Goal: Task Accomplishment & Management: Complete application form

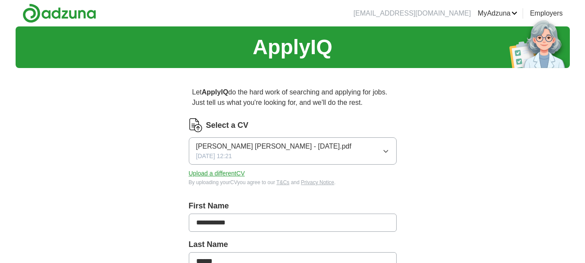
click at [383, 154] on icon "button" at bounding box center [385, 151] width 7 height 7
click at [225, 170] on button "Upload a different CV" at bounding box center [217, 173] width 56 height 9
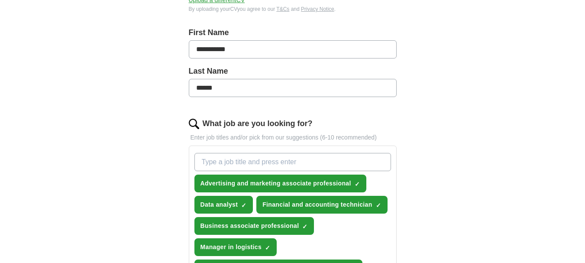
scroll to position [217, 0]
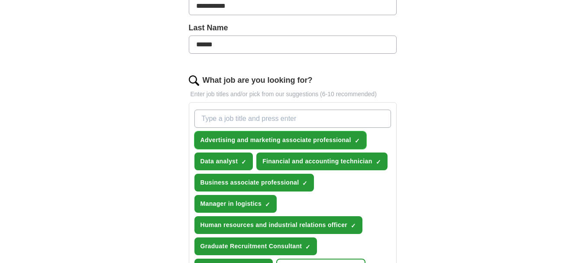
click at [0, 0] on span "×" at bounding box center [0, 0] width 0 height 0
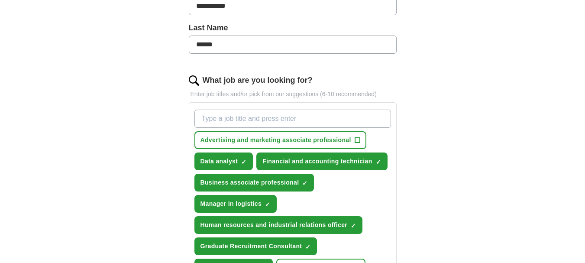
click at [290, 120] on input "What job are you looking for?" at bounding box center [292, 119] width 197 height 18
type input "Data Specialist"
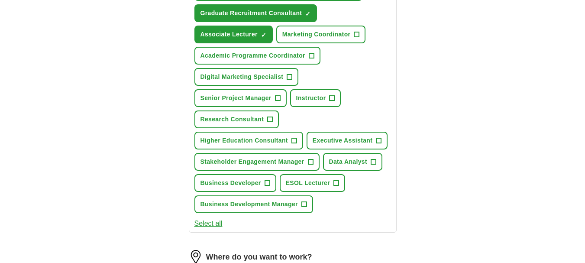
scroll to position [476, 0]
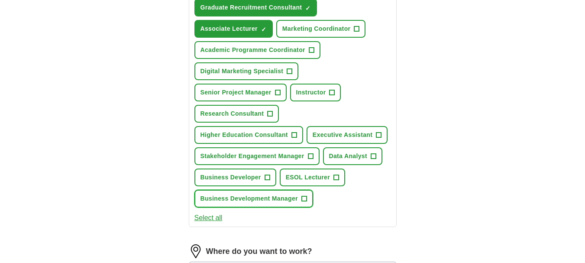
click at [304, 199] on span "+" at bounding box center [303, 198] width 5 height 7
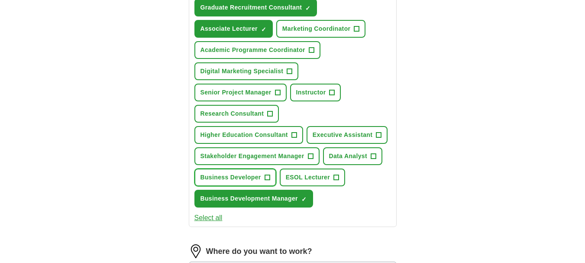
click at [272, 177] on button "Business Developer +" at bounding box center [235, 177] width 82 height 18
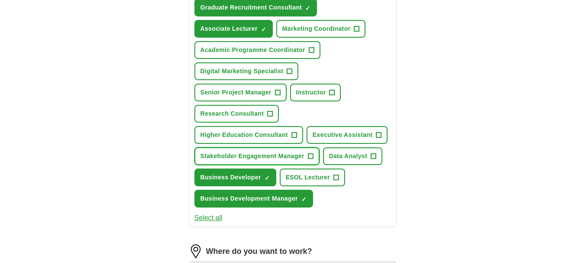
click at [307, 155] on button "Stakeholder Engagement Manager +" at bounding box center [256, 156] width 125 height 18
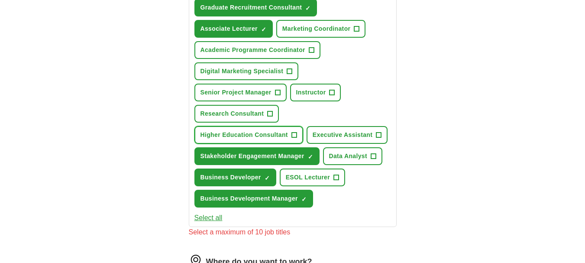
click at [296, 135] on span "+" at bounding box center [293, 135] width 5 height 7
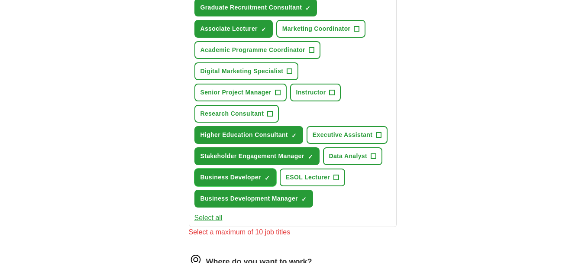
click at [0, 0] on span "×" at bounding box center [0, 0] width 0 height 0
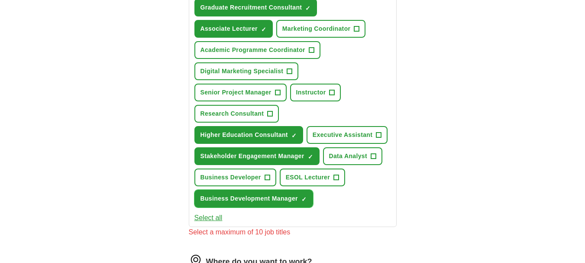
click at [0, 0] on span "×" at bounding box center [0, 0] width 0 height 0
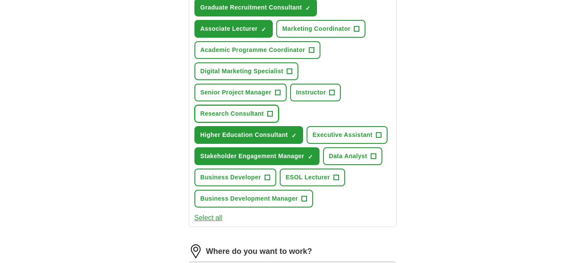
click at [265, 112] on button "Research Consultant +" at bounding box center [236, 114] width 85 height 18
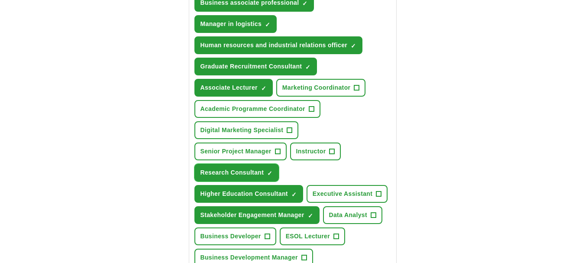
scroll to position [433, 0]
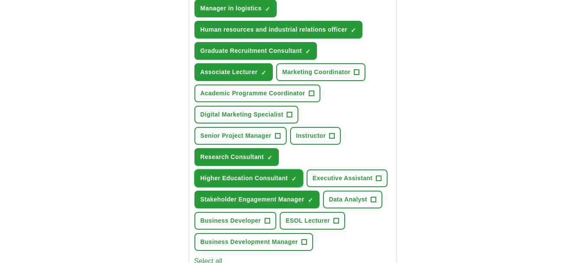
click at [0, 0] on span "×" at bounding box center [0, 0] width 0 height 0
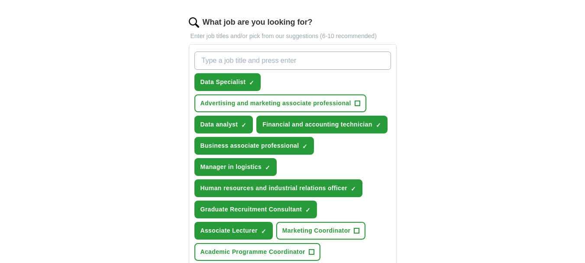
scroll to position [260, 0]
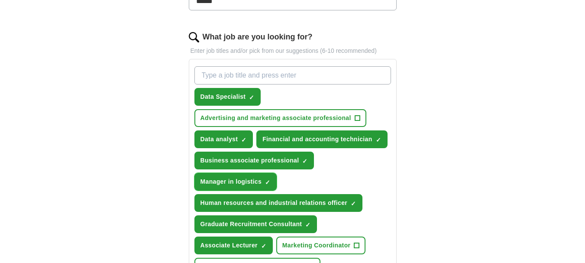
click at [264, 178] on button "Manager in logistics ✓ ×" at bounding box center [235, 182] width 83 height 18
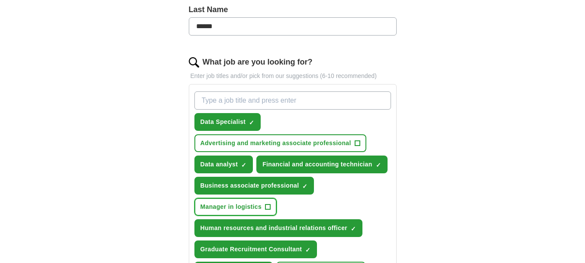
scroll to position [217, 0]
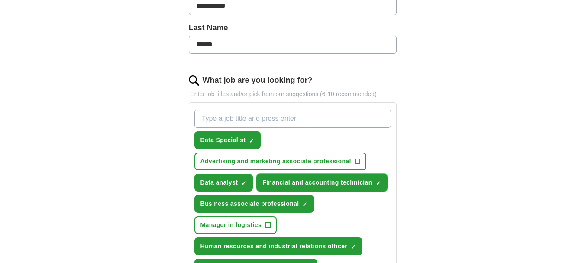
click at [342, 181] on span "Financial and accounting technician" at bounding box center [317, 182] width 110 height 9
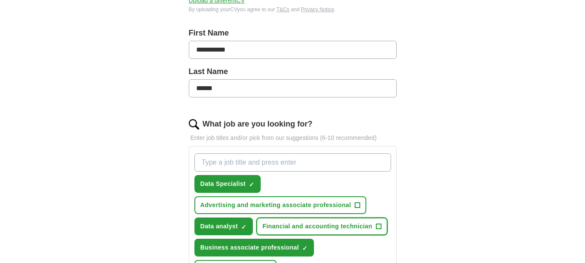
scroll to position [173, 0]
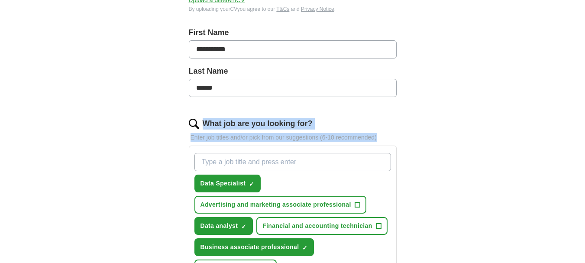
drag, startPoint x: 381, startPoint y: 139, endPoint x: 204, endPoint y: 123, distance: 177.5
copy div "What job are you looking for? Enter job titles and/or pick from our suggestions…"
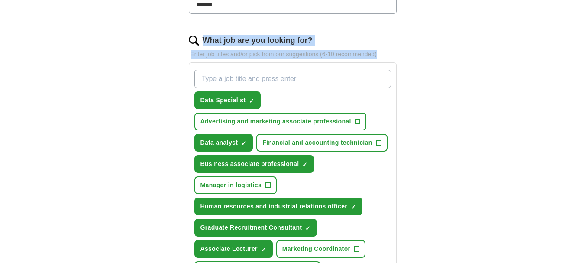
scroll to position [260, 0]
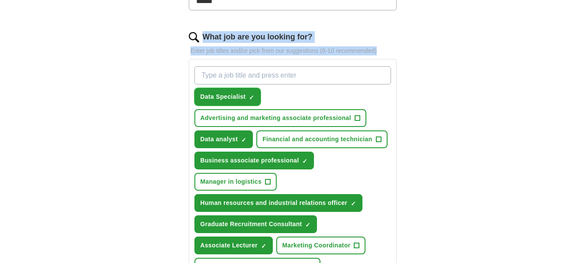
click at [0, 0] on span "×" at bounding box center [0, 0] width 0 height 0
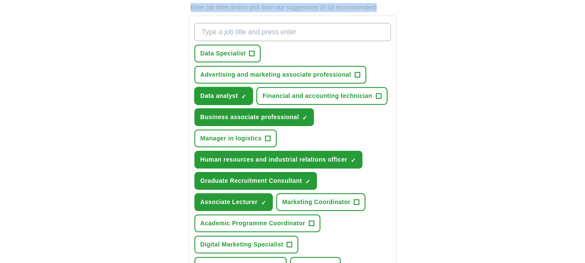
click at [0, 0] on span "×" at bounding box center [0, 0] width 0 height 0
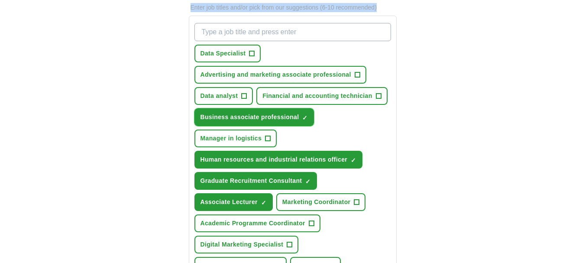
click at [0, 0] on span "×" at bounding box center [0, 0] width 0 height 0
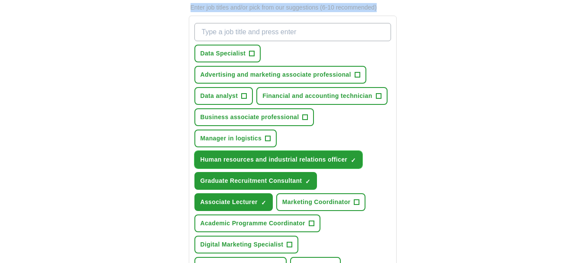
click at [0, 0] on span "×" at bounding box center [0, 0] width 0 height 0
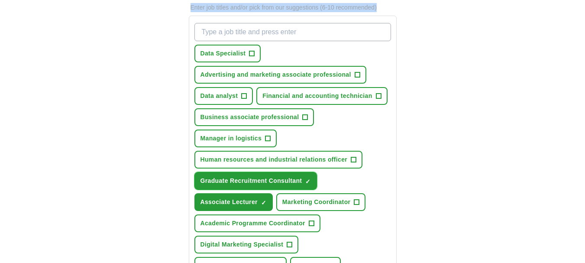
click at [0, 0] on span "×" at bounding box center [0, 0] width 0 height 0
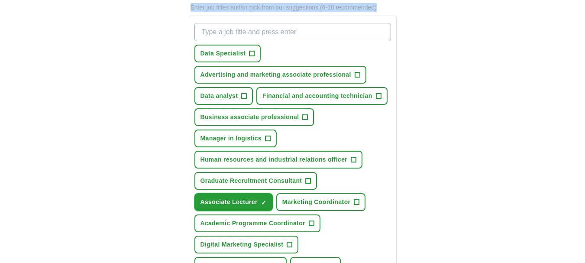
click at [0, 0] on span "×" at bounding box center [0, 0] width 0 height 0
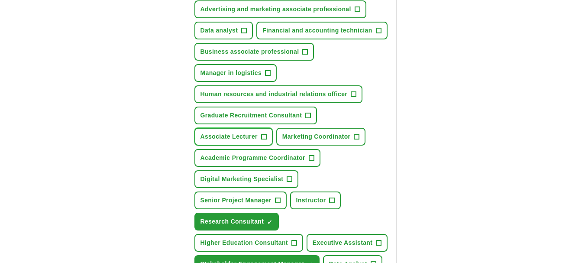
scroll to position [390, 0]
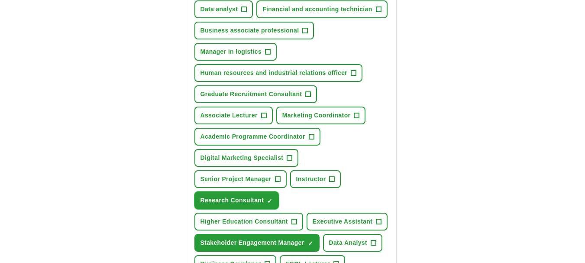
click at [0, 0] on span "×" at bounding box center [0, 0] width 0 height 0
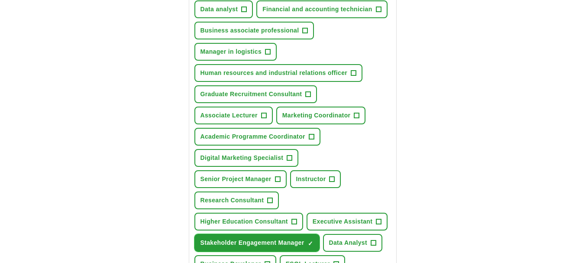
click at [307, 246] on button "Stakeholder Engagement Manager ✓ ×" at bounding box center [256, 243] width 125 height 18
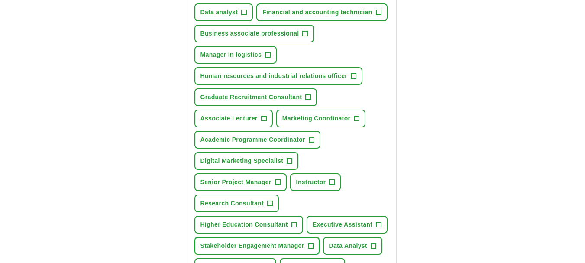
scroll to position [260, 0]
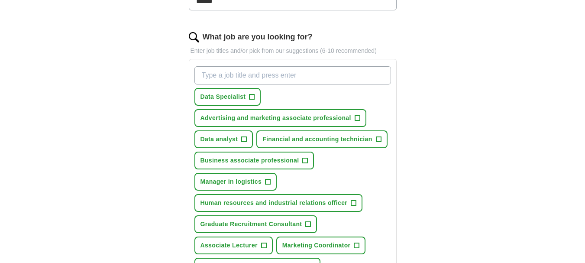
paste input "Business Analyst (Junior/Mid)"
type input "Business Analyst (Junior/Mid)"
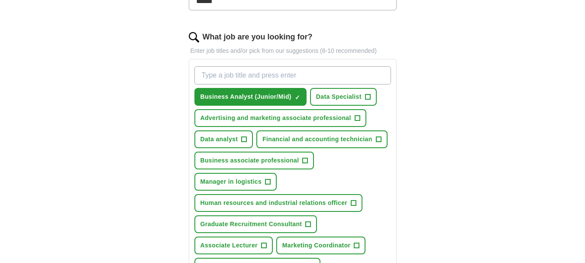
paste input "Data Analyst"
type input "Data Analyst"
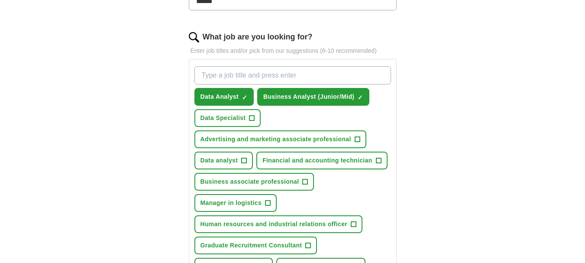
paste input "Research Analyst"
type input "Research Analyst"
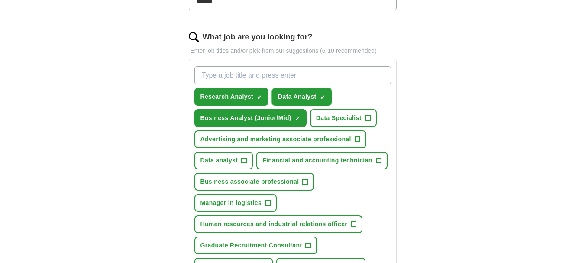
click at [325, 97] on span "✓ ×" at bounding box center [323, 96] width 6 height 5
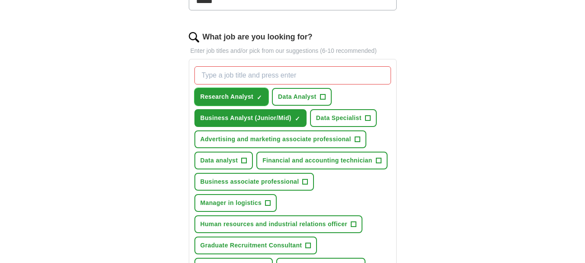
click at [263, 95] on button "Research Analyst ✓ ×" at bounding box center [231, 97] width 74 height 18
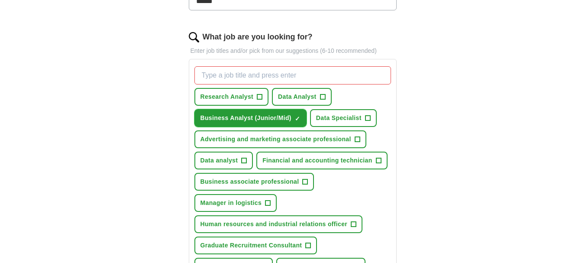
click at [0, 0] on span "×" at bounding box center [0, 0] width 0 height 0
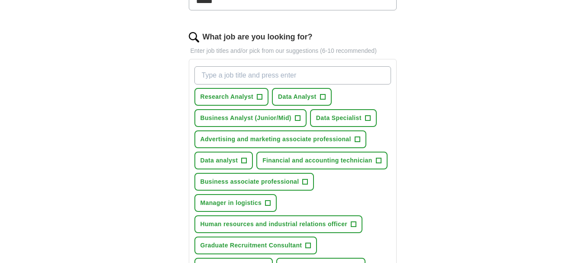
paste input "Data Analyst"
type input "Data Analyst"
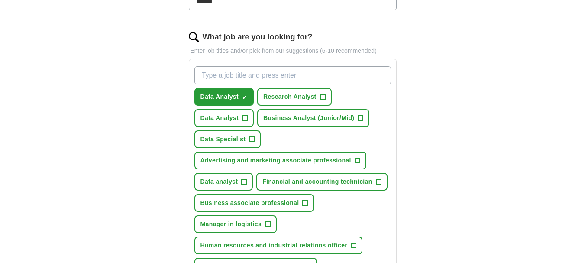
paste input "Business Analyst (Junior)"
type input "Business Analyst (Junior)"
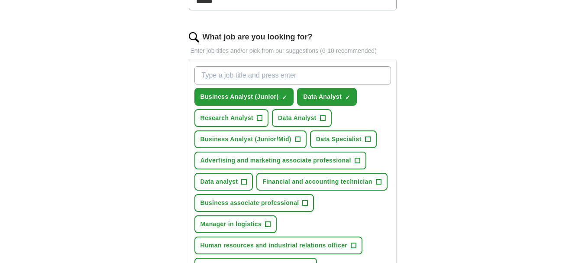
paste input "Research Assistant/Analyst"
type input "Research Assistant/Analyst"
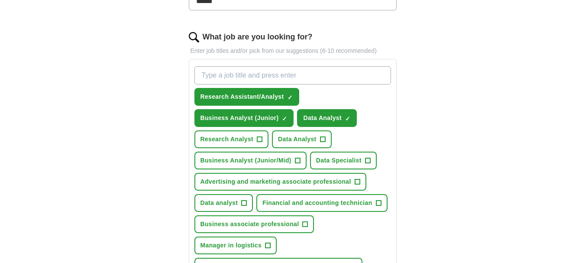
paste input "Marketing Analyst"
type input "Marketing Analyst"
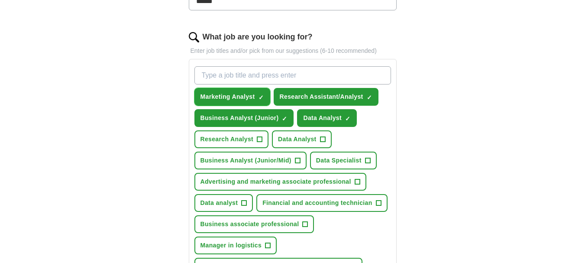
click at [0, 0] on span "×" at bounding box center [0, 0] width 0 height 0
drag, startPoint x: 370, startPoint y: 91, endPoint x: 365, endPoint y: 98, distance: 8.9
click at [0, 0] on span "×" at bounding box center [0, 0] width 0 height 0
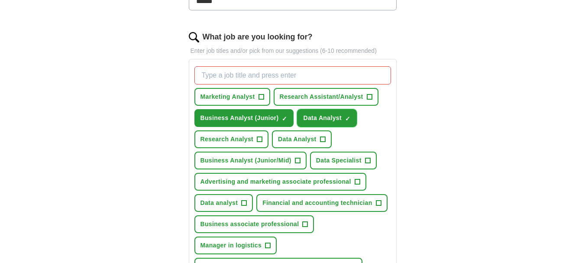
click at [0, 0] on span "×" at bounding box center [0, 0] width 0 height 0
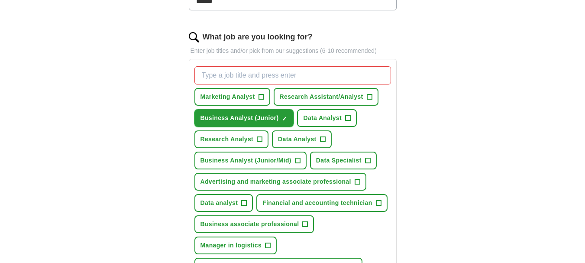
click at [0, 0] on span "×" at bounding box center [0, 0] width 0 height 0
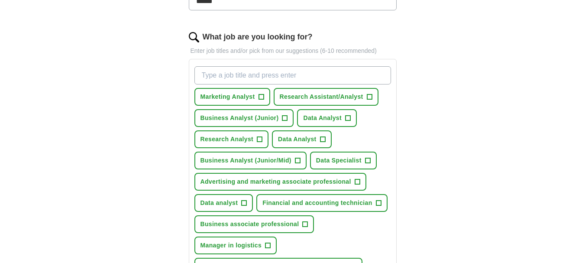
paste input "Senior Business Analyst"
type input "Senior Business Analyst"
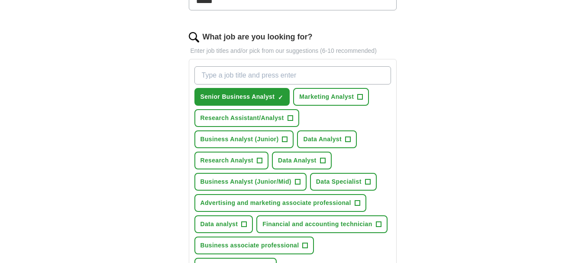
paste input "Senior Data Analyst"
type input "Senior Data Analyst"
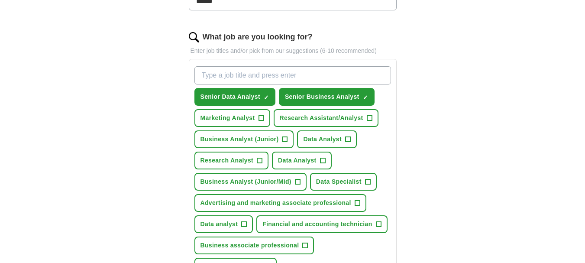
paste input "Senior Research Analyst"
type input "Senior Research Analyst"
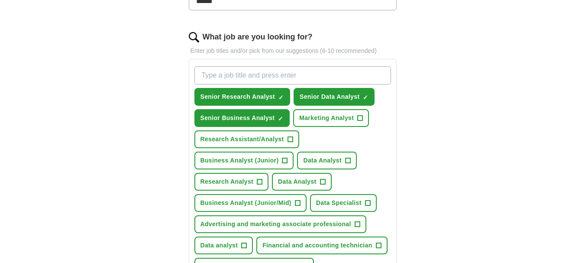
paste input "Project Manager"
type input "Project Manager"
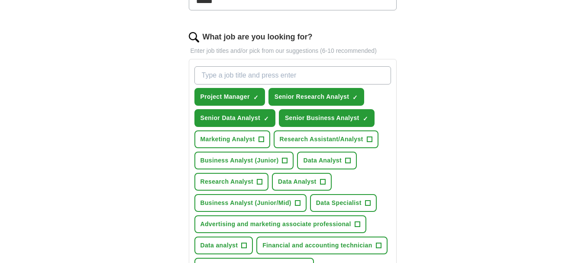
paste input "Marketing Manager"
type input "Marketing Manager"
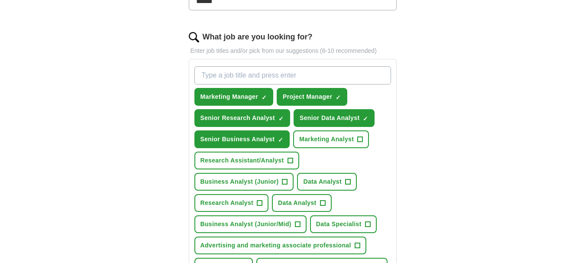
paste input "Business Intelligence Analyst"
type input "Business Intelligence Analyst"
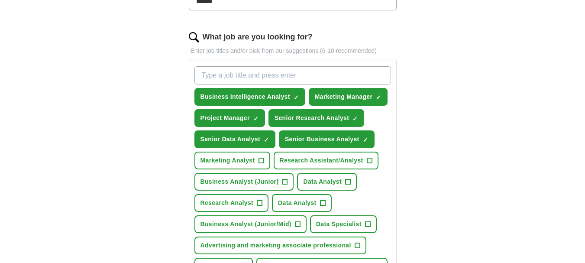
paste input "Financial Analyst (Senior)"
type input "Financial Analyst (Senior)"
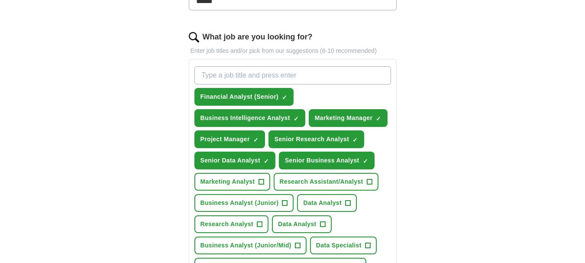
paste input "Operations Manager"
type input "Operations Manager"
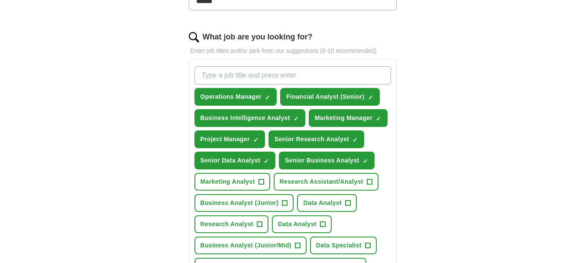
paste input "Academic Program Manager"
type input "Academic Program Manager"
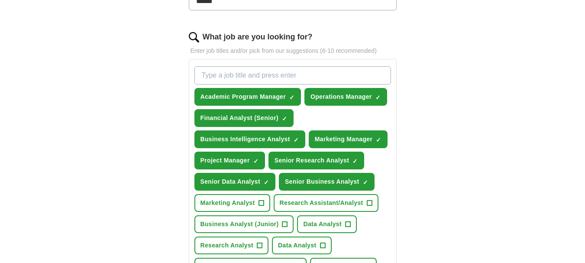
paste input "Consulting Analyst"
type input "Consulting Analyst"
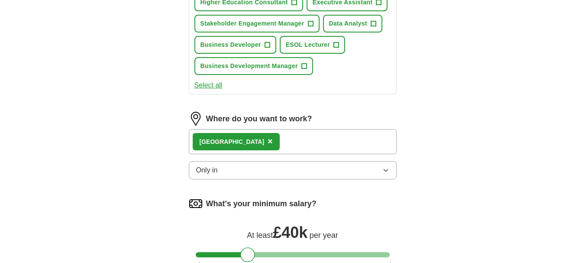
scroll to position [780, 0]
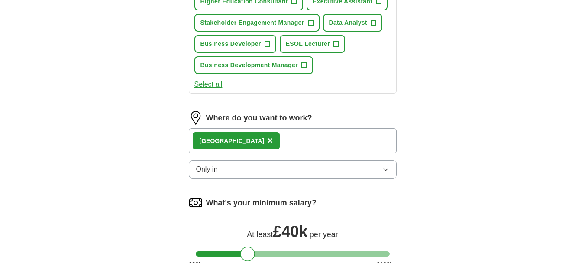
click at [258, 141] on div "London ×" at bounding box center [293, 140] width 208 height 25
click at [240, 172] on button "Only in" at bounding box center [293, 169] width 208 height 18
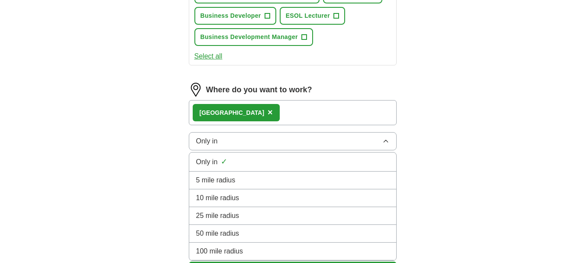
scroll to position [823, 0]
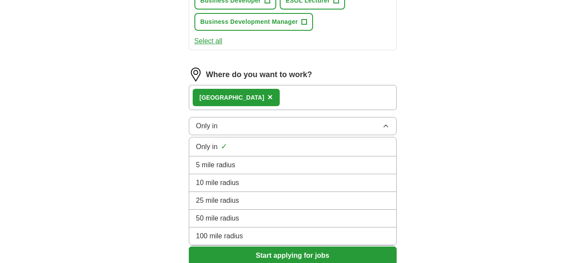
click at [223, 165] on span "5 mile radius" at bounding box center [215, 165] width 39 height 10
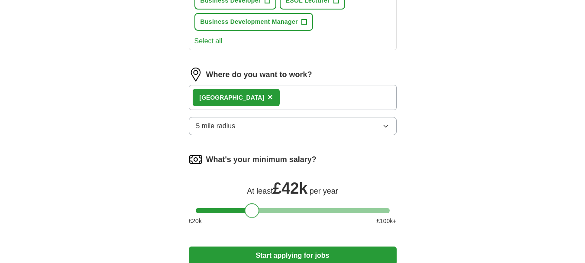
drag, startPoint x: 252, startPoint y: 214, endPoint x: 257, endPoint y: 214, distance: 4.8
click at [257, 214] on div at bounding box center [252, 210] width 15 height 15
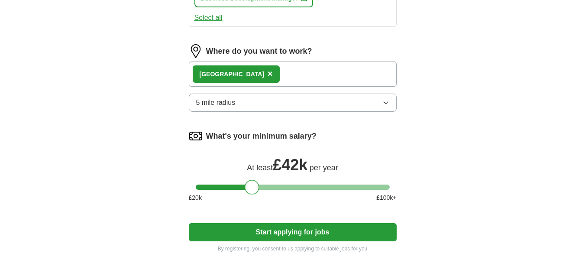
scroll to position [866, 0]
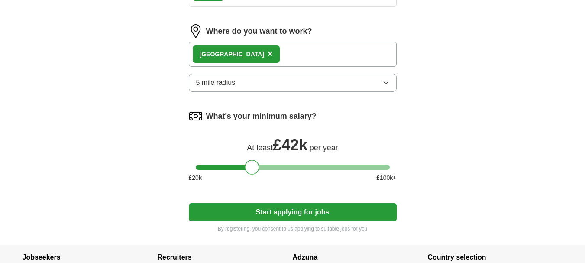
click at [337, 217] on button "Start applying for jobs" at bounding box center [293, 212] width 208 height 18
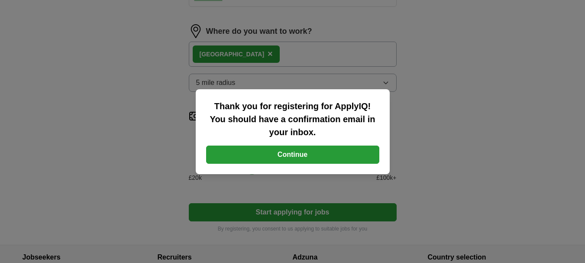
click at [288, 152] on button "Continue" at bounding box center [292, 155] width 173 height 18
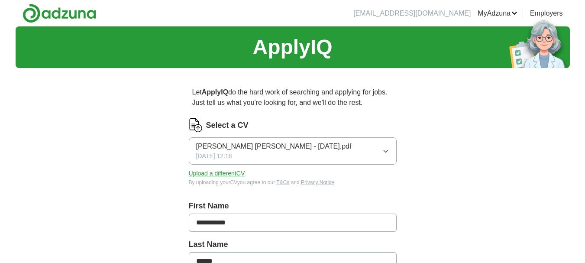
click at [234, 172] on button "Upload a different CV" at bounding box center [217, 173] width 56 height 9
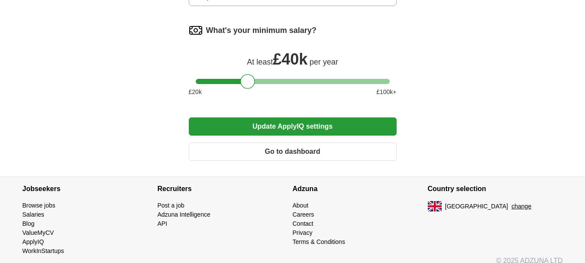
scroll to position [771, 0]
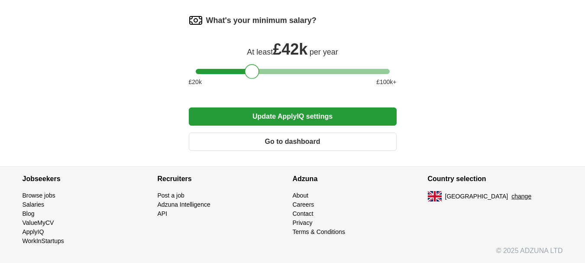
drag, startPoint x: 249, startPoint y: 71, endPoint x: 253, endPoint y: 71, distance: 4.4
click at [253, 71] on div at bounding box center [252, 71] width 15 height 15
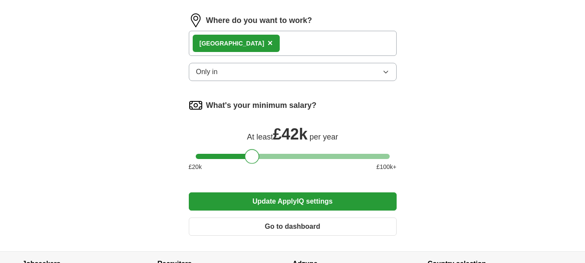
scroll to position [641, 0]
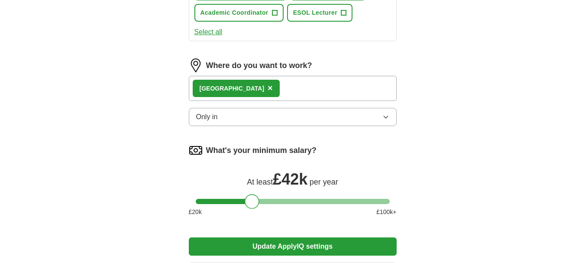
click at [257, 112] on button "Only in" at bounding box center [293, 117] width 208 height 18
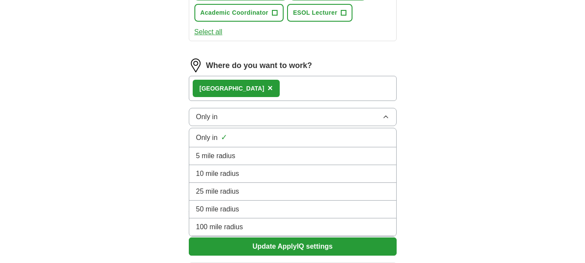
click at [234, 194] on span "25 mile radius" at bounding box center [217, 191] width 43 height 10
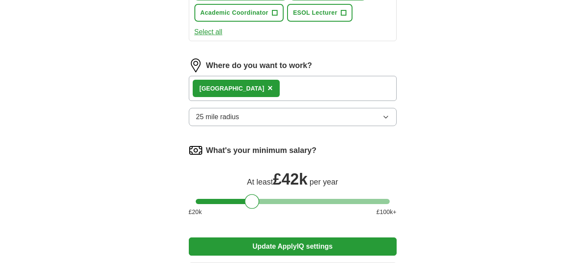
click at [213, 31] on button "Select all" at bounding box center [208, 32] width 28 height 10
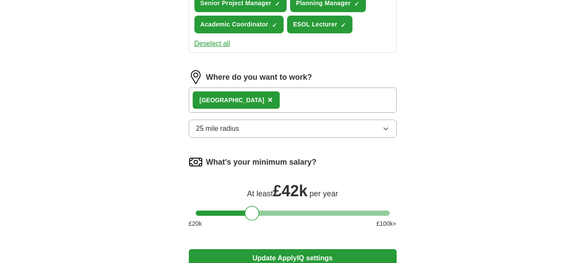
scroll to position [684, 0]
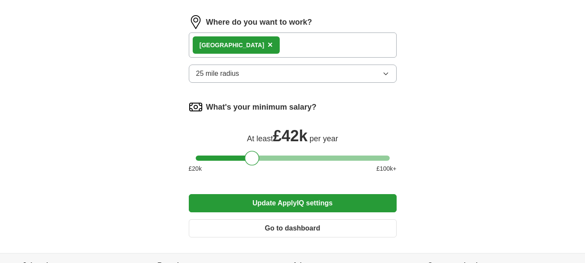
click at [303, 205] on button "Update ApplyIQ settings" at bounding box center [293, 203] width 208 height 18
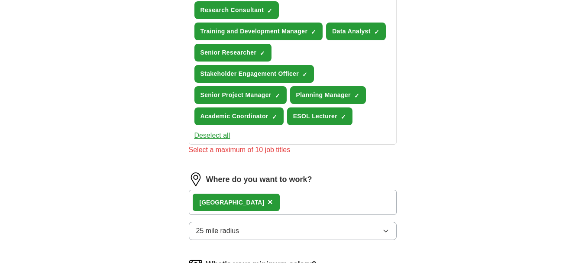
scroll to position [511, 0]
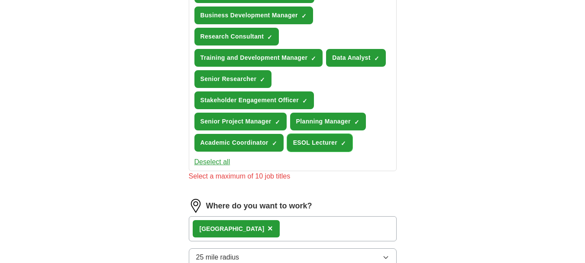
click at [334, 143] on span "ESOL Lecturer" at bounding box center [315, 142] width 44 height 9
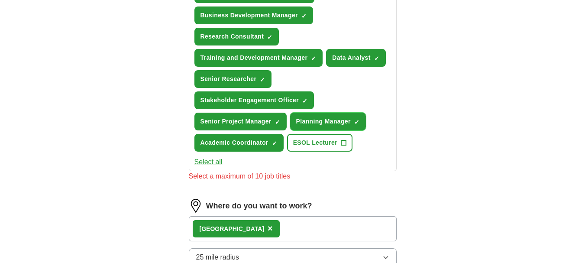
click at [329, 121] on span "Planning Manager" at bounding box center [323, 121] width 55 height 9
click at [296, 99] on span "Stakeholder Engagement Officer" at bounding box center [250, 100] width 99 height 9
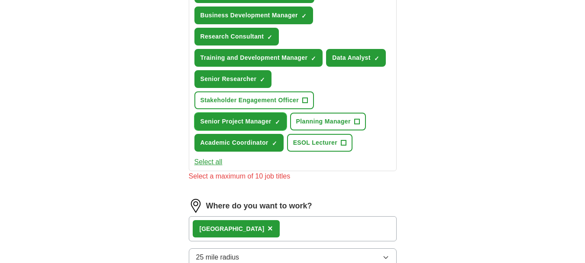
drag, startPoint x: 265, startPoint y: 116, endPoint x: 252, endPoint y: 145, distance: 32.2
click at [265, 117] on button "Senior Project Manager ✓ ×" at bounding box center [240, 122] width 92 height 18
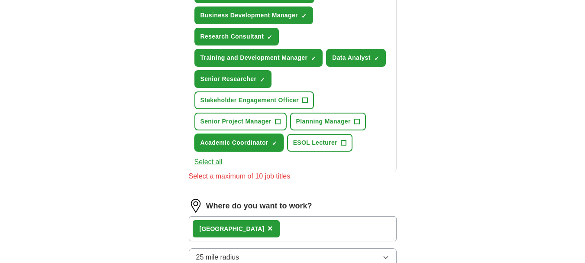
click at [252, 144] on span "Academic Coordinator" at bounding box center [235, 142] width 68 height 9
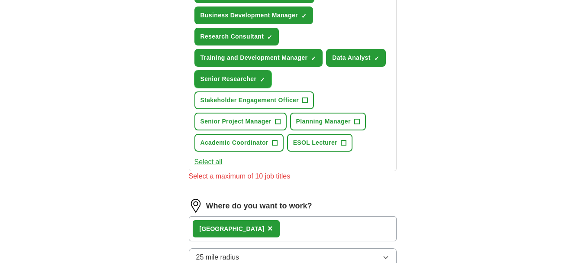
click at [236, 78] on span "Senior Researcher" at bounding box center [229, 78] width 56 height 9
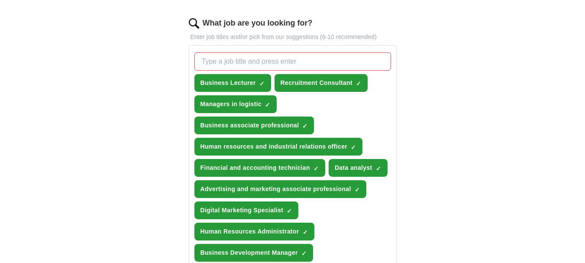
scroll to position [295, 0]
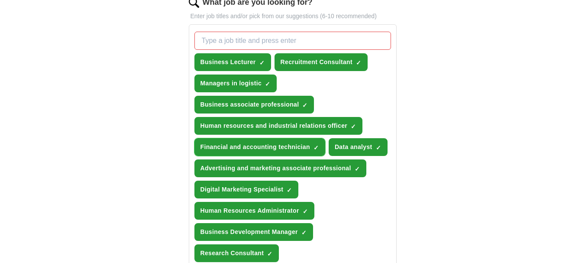
click at [291, 149] on span "Financial and accounting technician" at bounding box center [256, 146] width 110 height 9
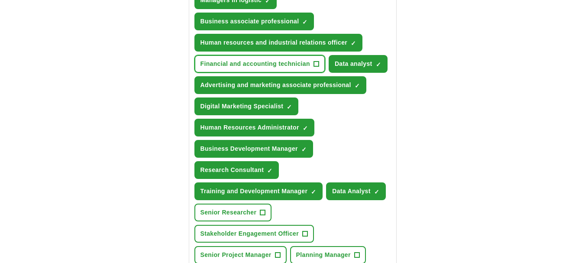
scroll to position [381, 0]
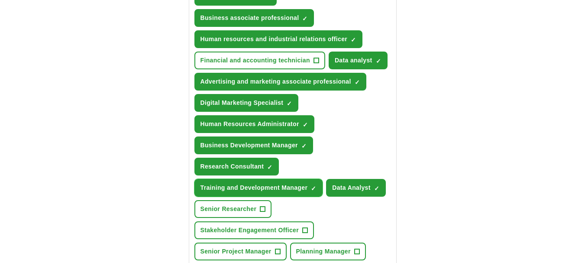
click at [268, 190] on span "Training and Development Manager" at bounding box center [254, 187] width 107 height 9
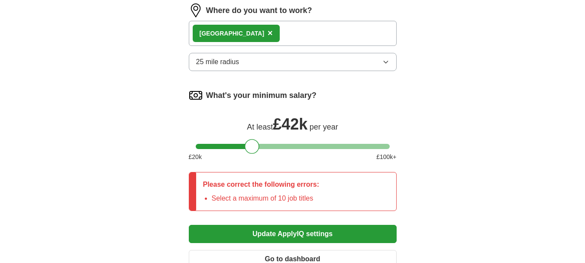
scroll to position [728, 0]
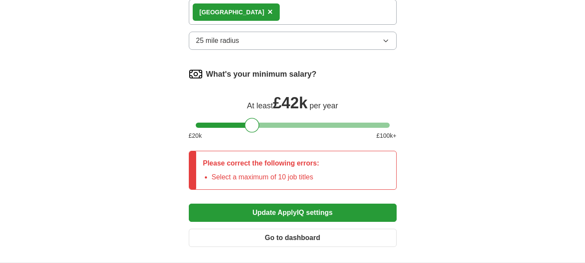
click at [283, 216] on button "Update ApplyIQ settings" at bounding box center [293, 213] width 208 height 18
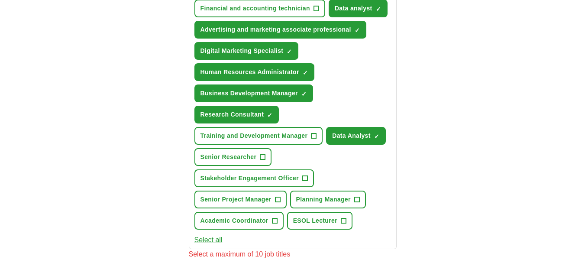
scroll to position [424, 0]
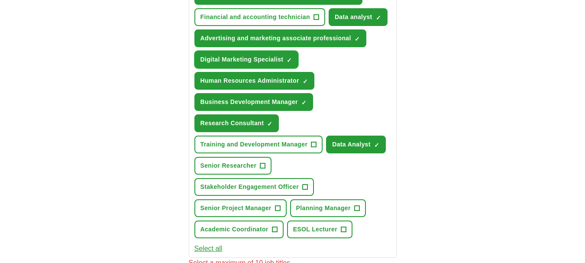
click at [279, 60] on span "Digital Marketing Specialist" at bounding box center [242, 59] width 83 height 9
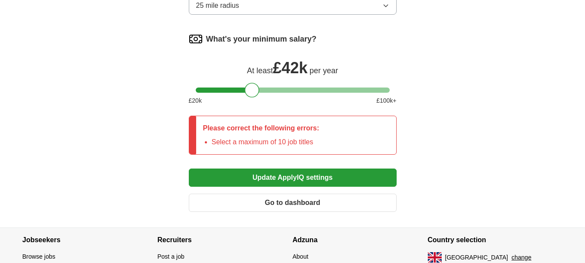
scroll to position [771, 0]
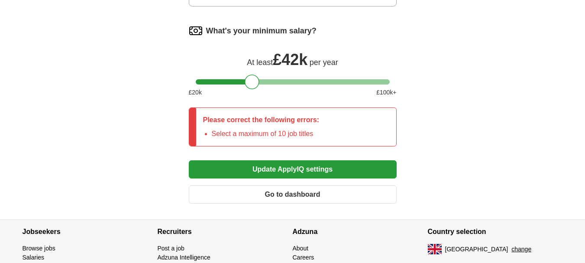
click at [273, 168] on button "Update ApplyIQ settings" at bounding box center [293, 169] width 208 height 18
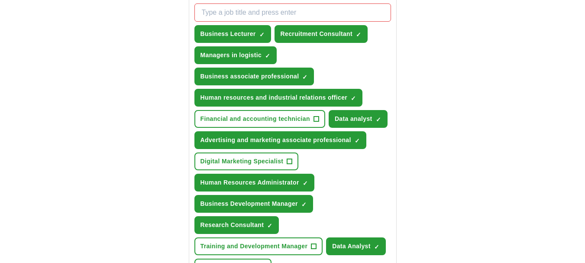
scroll to position [338, 0]
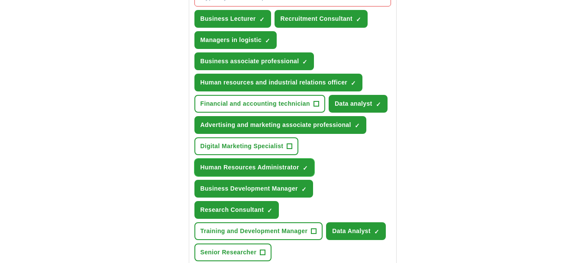
click at [274, 165] on span "Human Resources Administrator" at bounding box center [250, 167] width 99 height 9
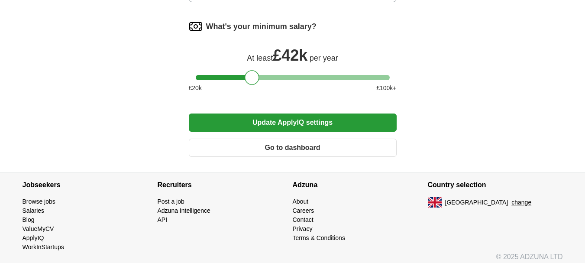
scroll to position [771, 0]
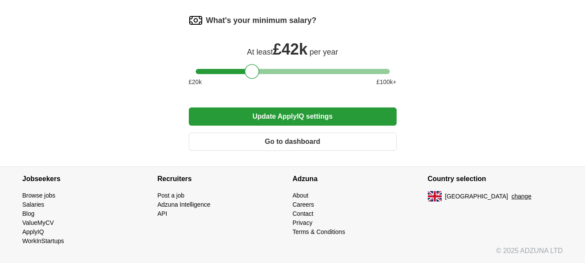
click at [297, 115] on button "Update ApplyIQ settings" at bounding box center [293, 116] width 208 height 18
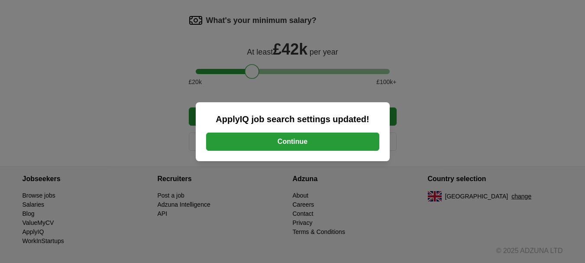
click at [299, 144] on button "Continue" at bounding box center [292, 142] width 173 height 18
